Goal: Task Accomplishment & Management: Manage account settings

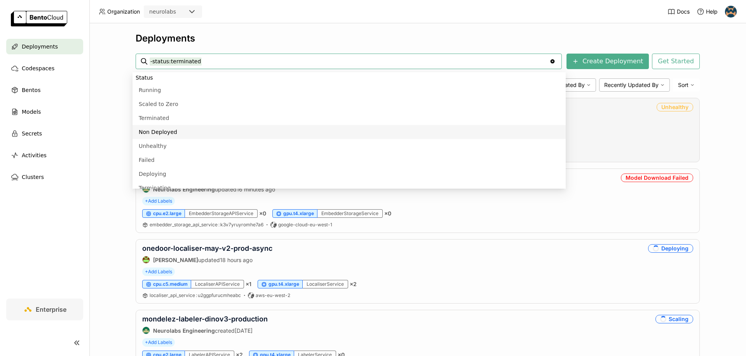
click at [638, 133] on div "+ Add Labels" at bounding box center [417, 130] width 551 height 9
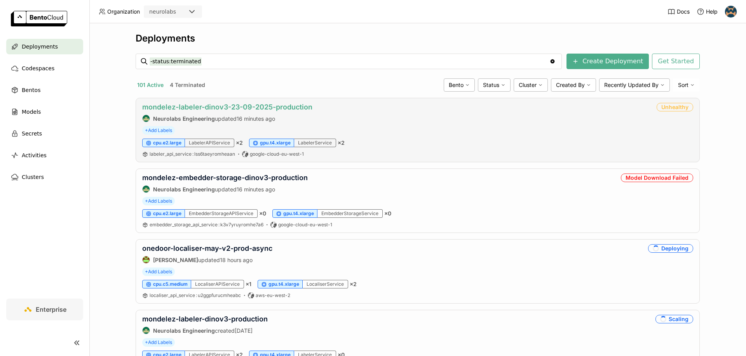
click at [247, 103] on link "mondelez-labeler-dinov3-23-09-2025-production" at bounding box center [227, 107] width 170 height 8
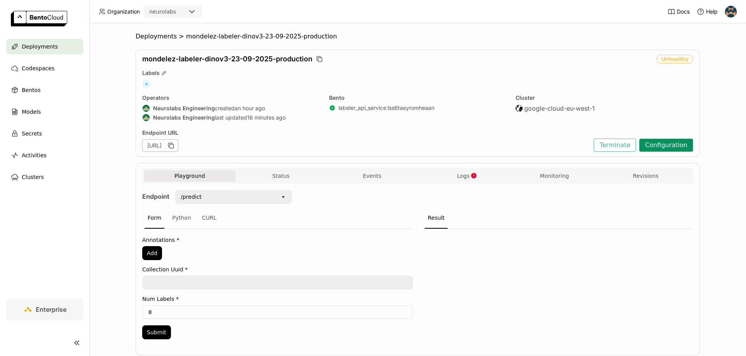
click at [650, 144] on button "Configuration" at bounding box center [666, 145] width 54 height 13
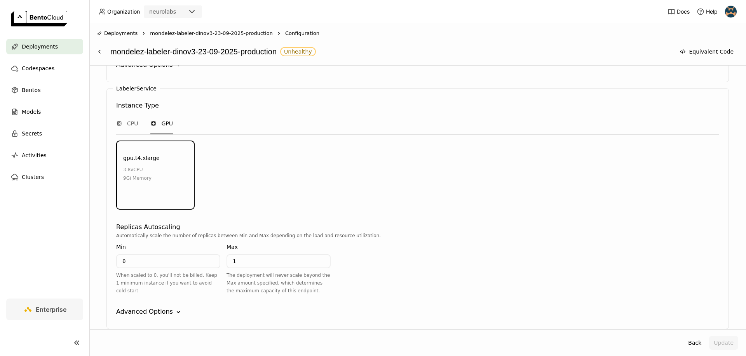
scroll to position [910, 0]
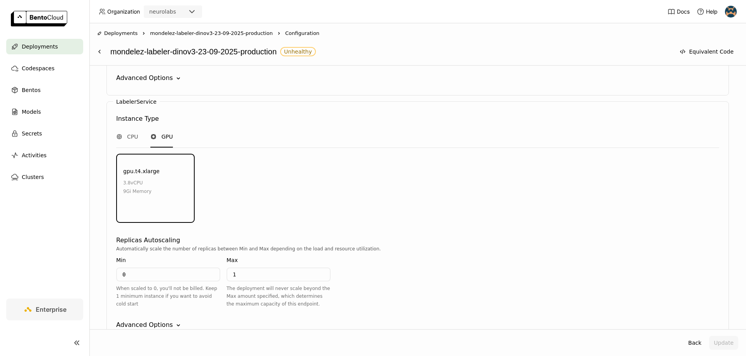
click at [170, 81] on div "Advanced Options" at bounding box center [144, 77] width 57 height 9
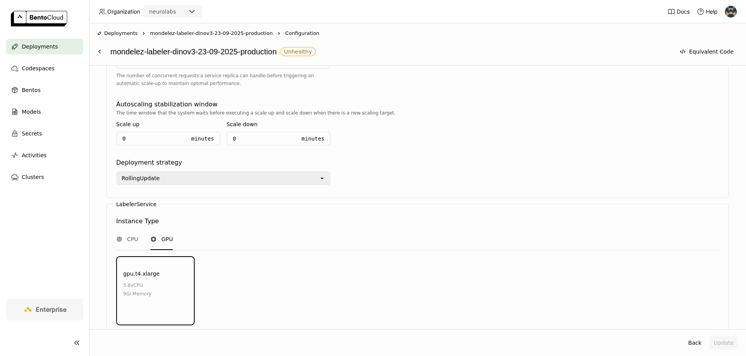
scroll to position [1024, 0]
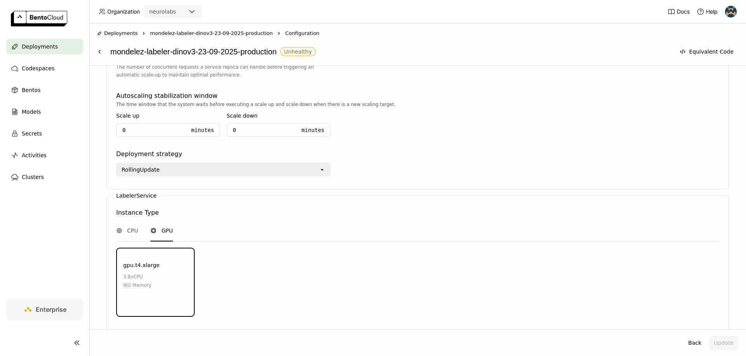
click at [219, 167] on div "RollingUpdate" at bounding box center [218, 170] width 202 height 12
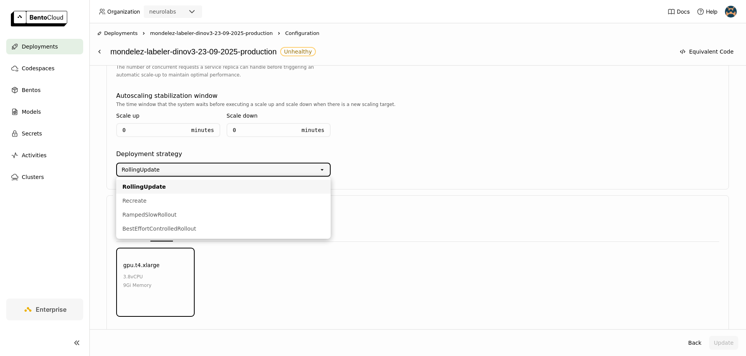
click at [219, 167] on div "RollingUpdate" at bounding box center [218, 170] width 202 height 12
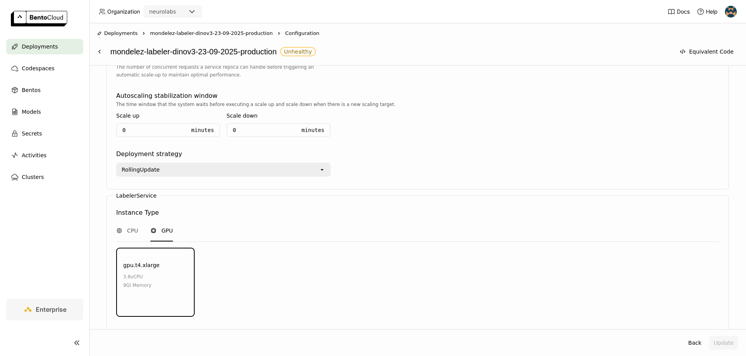
click at [378, 164] on div "RollingUpdate open" at bounding box center [417, 168] width 603 height 18
